Goal: Browse casually

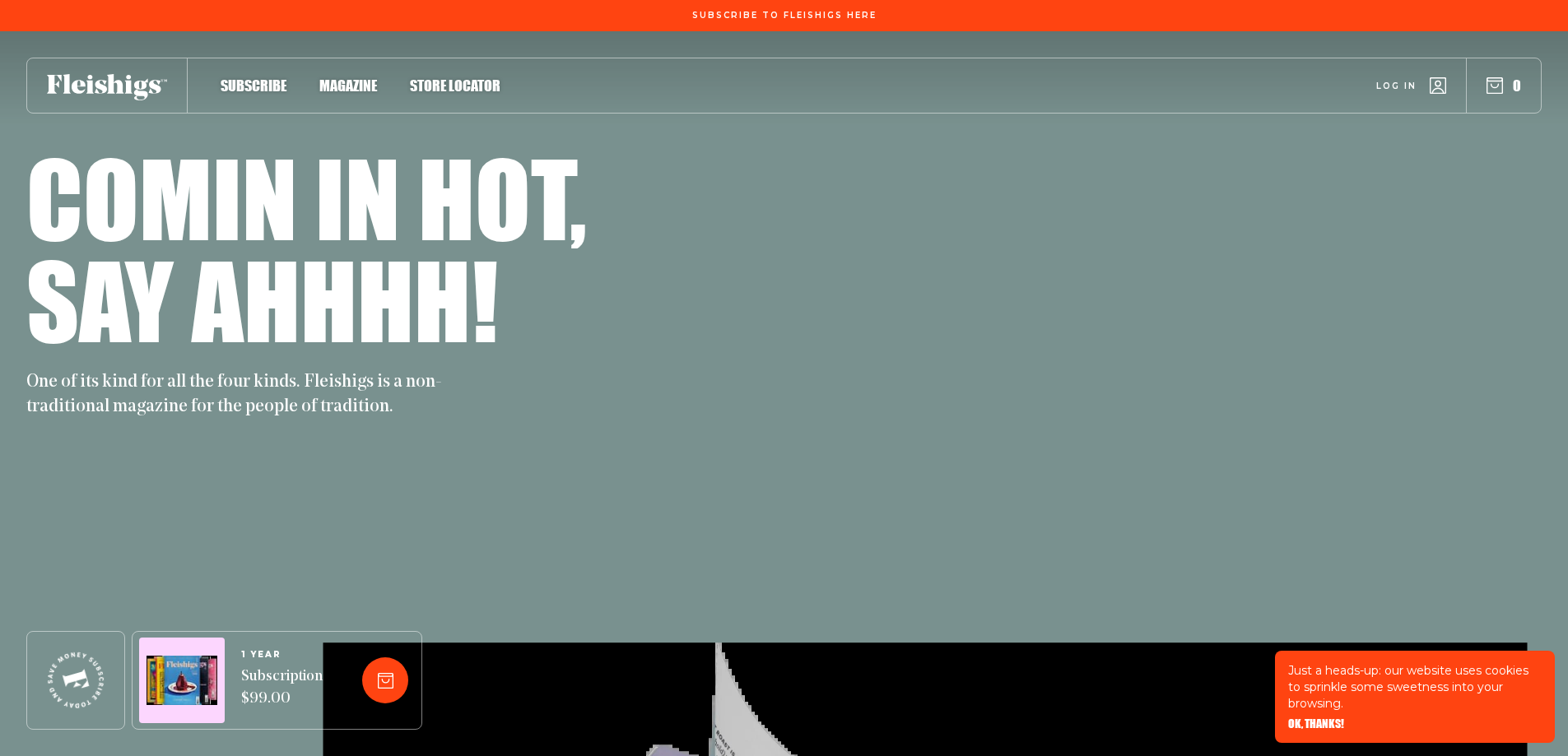
scroll to position [4496, 0]
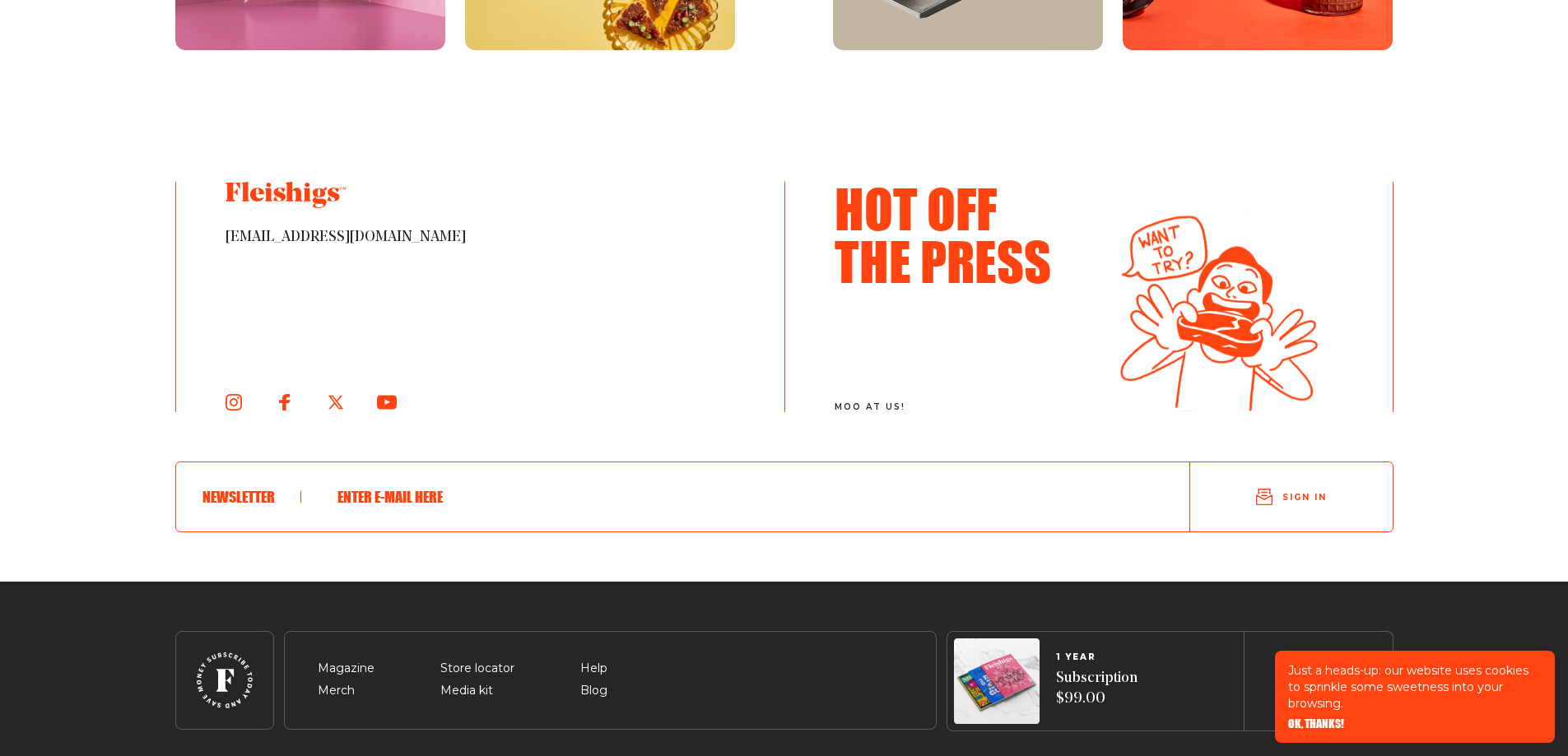
scroll to position [9017, 0]
